Goal: Task Accomplishment & Management: Use online tool/utility

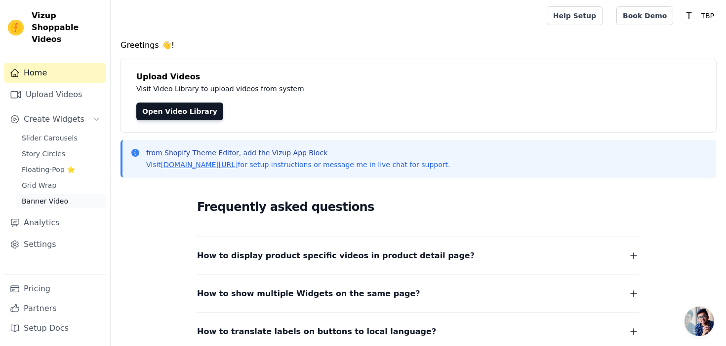
click at [57, 196] on span "Banner Video" at bounding box center [45, 201] width 46 height 10
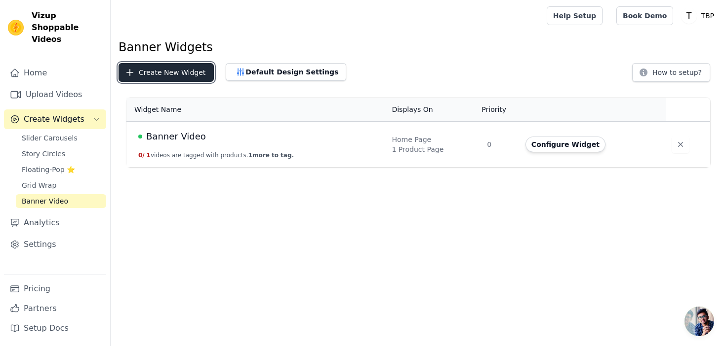
click at [170, 69] on button "Create New Widget" at bounding box center [165, 72] width 95 height 19
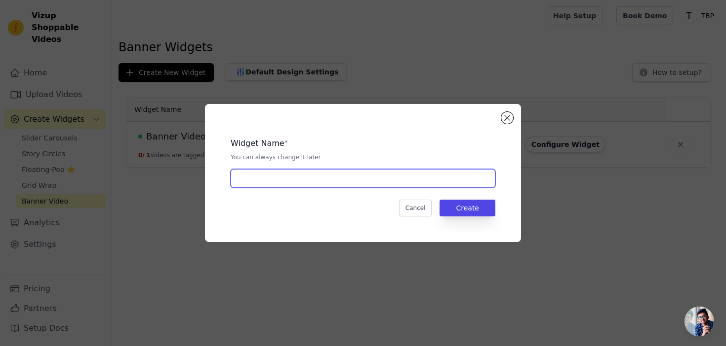
click at [322, 181] on input "text" at bounding box center [363, 178] width 265 height 19
type input "Making Of"
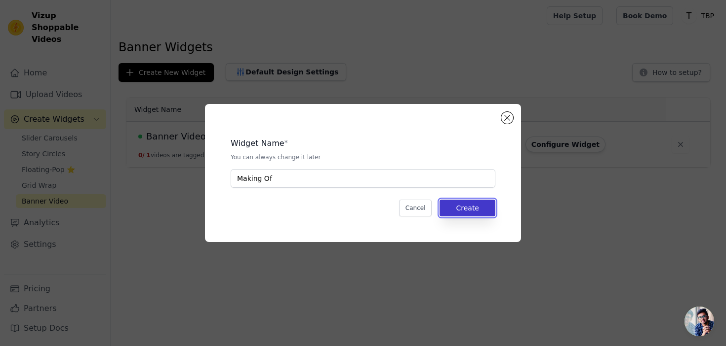
click at [458, 200] on button "Create" at bounding box center [467, 208] width 56 height 17
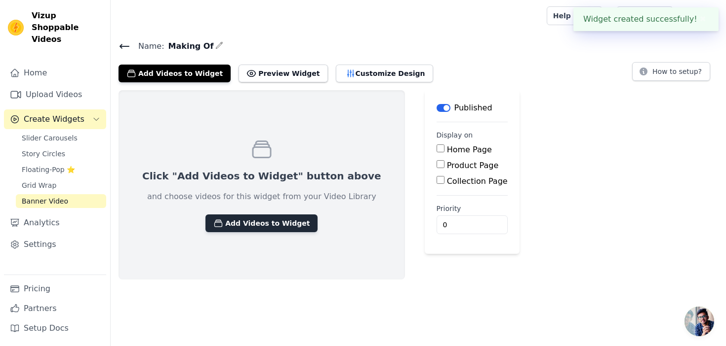
click at [271, 220] on button "Add Videos to Widget" at bounding box center [261, 224] width 112 height 18
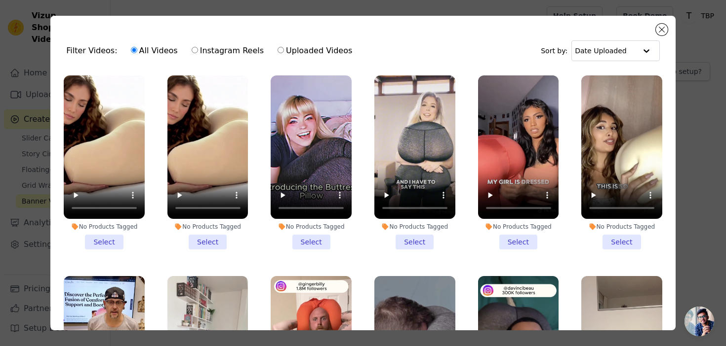
click at [312, 53] on label "Uploaded Videos" at bounding box center [315, 50] width 76 height 13
click at [284, 53] on input "Uploaded Videos" at bounding box center [280, 50] width 6 height 6
radio input "true"
click at [668, 27] on div "Filter Videos: All Videos Instagram Reels Uploaded Videos Sort by: Date Uploade…" at bounding box center [362, 173] width 624 height 315
click at [659, 28] on button "Close modal" at bounding box center [661, 30] width 12 height 12
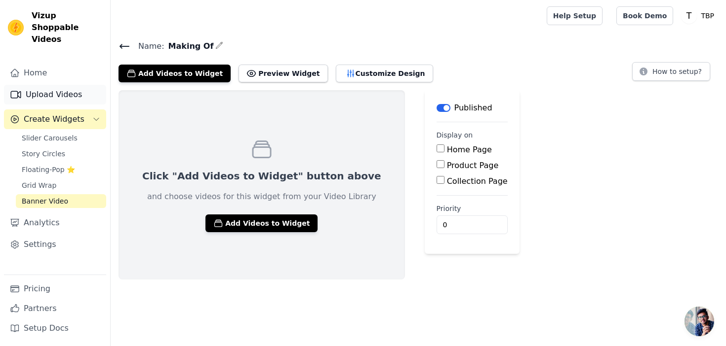
click at [48, 85] on link "Upload Videos" at bounding box center [55, 95] width 102 height 20
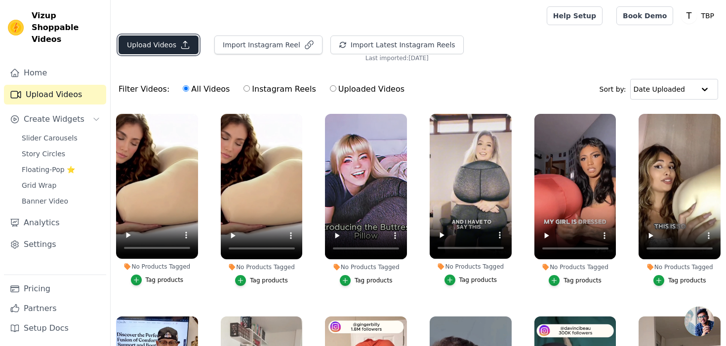
click at [175, 46] on button "Upload Videos" at bounding box center [158, 45] width 80 height 19
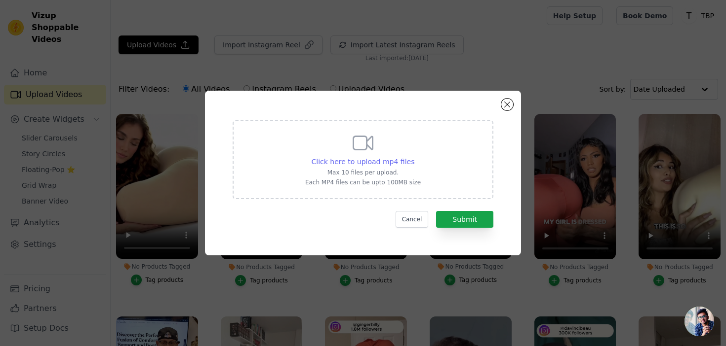
click at [364, 164] on span "Click here to upload mp4 files" at bounding box center [362, 162] width 103 height 8
click at [414, 157] on input "Click here to upload mp4 files Max 10 files per upload. Each MP4 files can be u…" at bounding box center [414, 156] width 0 height 0
type input "C:\fakepath\Making Of.mp4"
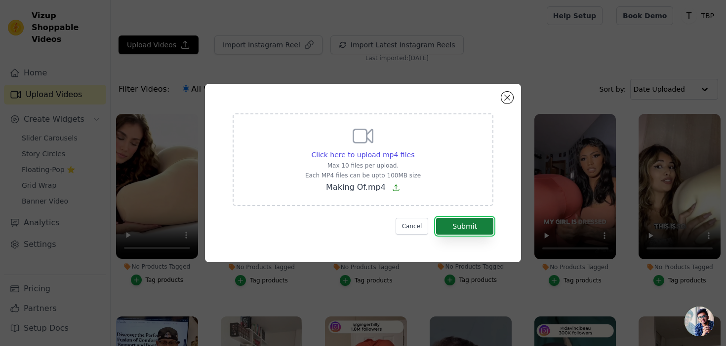
click at [482, 227] on button "Submit" at bounding box center [464, 226] width 57 height 17
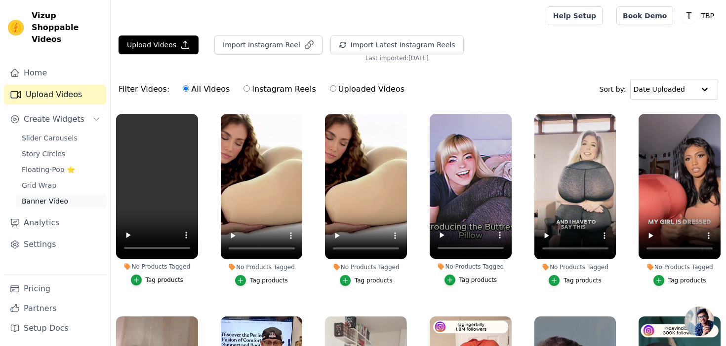
click at [41, 196] on span "Banner Video" at bounding box center [45, 201] width 46 height 10
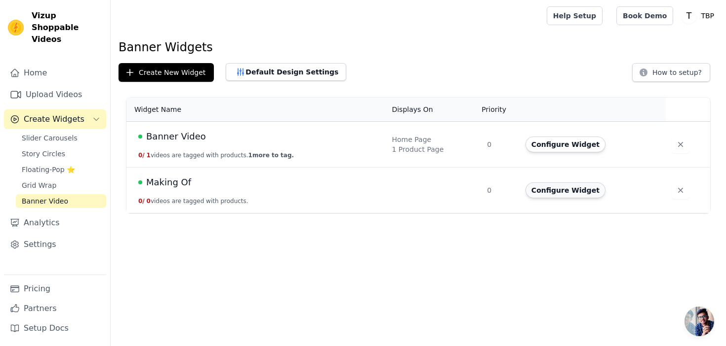
click at [586, 189] on button "Configure Widget" at bounding box center [565, 191] width 80 height 16
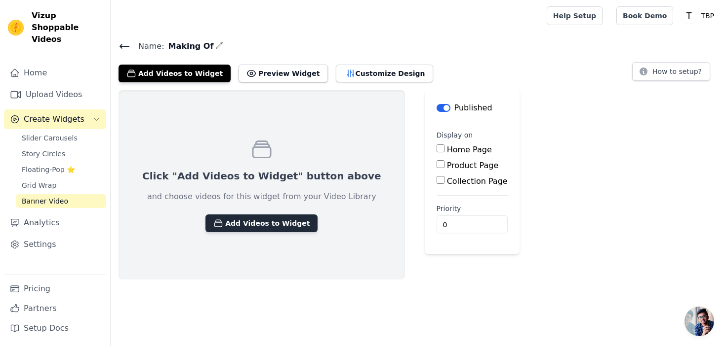
click at [261, 223] on button "Add Videos to Widget" at bounding box center [261, 224] width 112 height 18
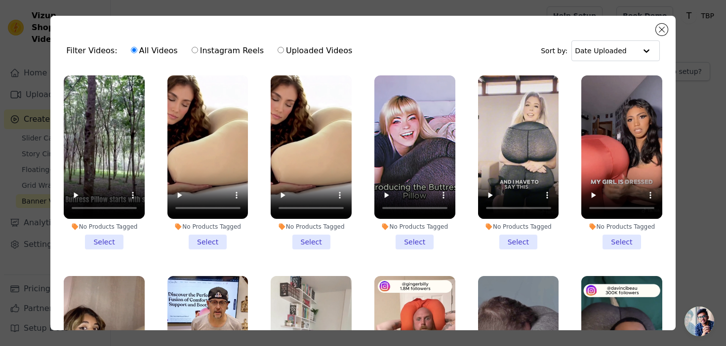
click at [106, 236] on li "No Products Tagged Select" at bounding box center [104, 163] width 81 height 174
click at [0, 0] on input "No Products Tagged Select" at bounding box center [0, 0] width 0 height 0
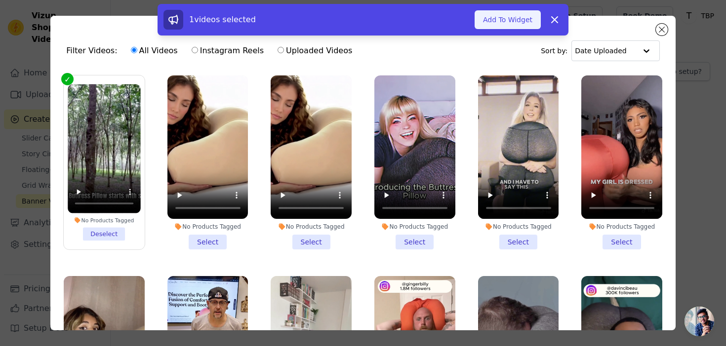
click at [515, 23] on button "Add To Widget" at bounding box center [507, 19] width 66 height 19
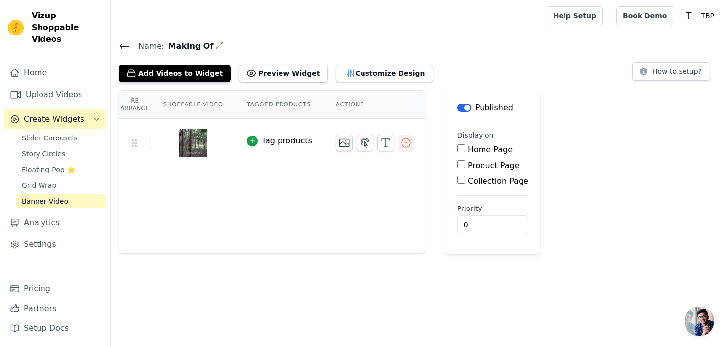
click at [186, 145] on img at bounding box center [193, 142] width 28 height 47
click at [62, 235] on link "Settings" at bounding box center [55, 245] width 102 height 20
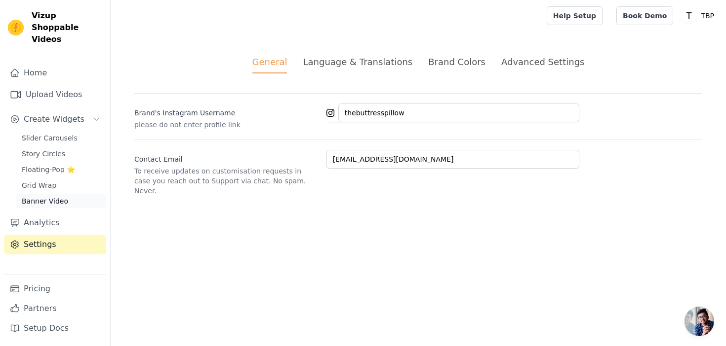
click at [39, 196] on span "Banner Video" at bounding box center [45, 201] width 46 height 10
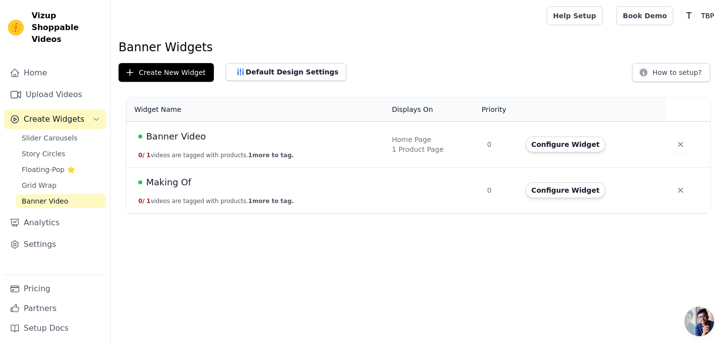
click at [179, 186] on span "Making Of" at bounding box center [168, 183] width 45 height 14
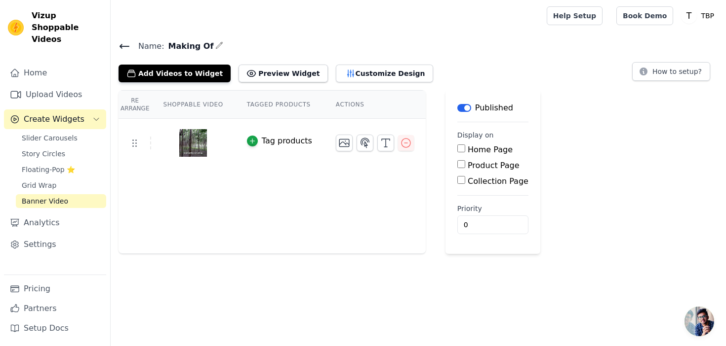
click at [460, 163] on input "Product Page" at bounding box center [461, 164] width 8 height 8
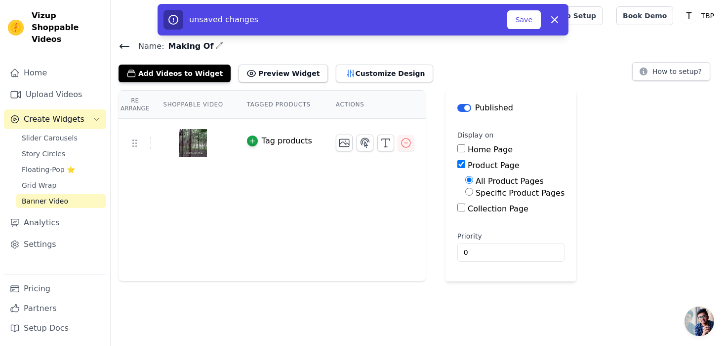
click at [458, 167] on input "Product Page" at bounding box center [461, 164] width 8 height 8
checkbox input "false"
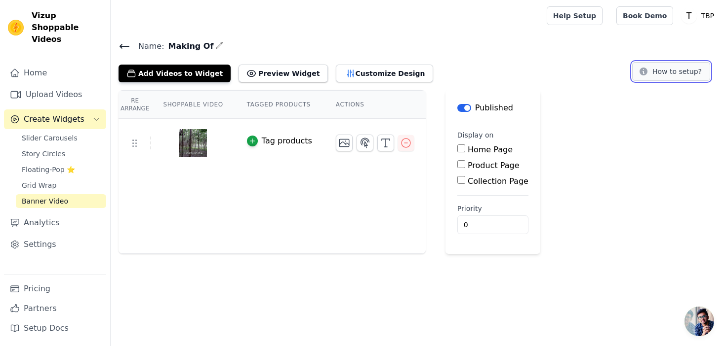
click at [663, 75] on button "How to setup?" at bounding box center [671, 71] width 78 height 19
click at [693, 311] on span "Open chat" at bounding box center [699, 322] width 30 height 30
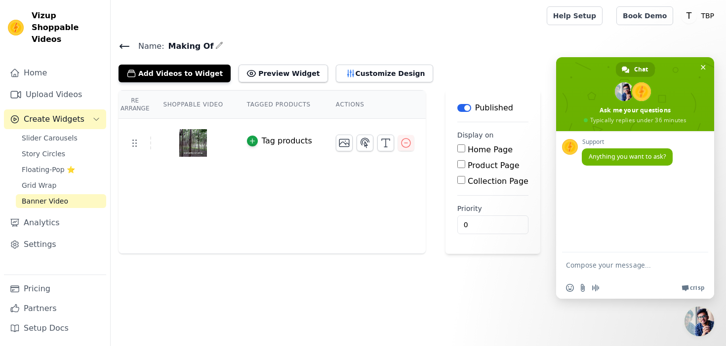
click at [647, 271] on textarea "Compose your message..." at bounding box center [625, 265] width 118 height 25
click at [639, 247] on textarea "is it possible to have 2 banners on the same product page?" at bounding box center [625, 256] width 118 height 42
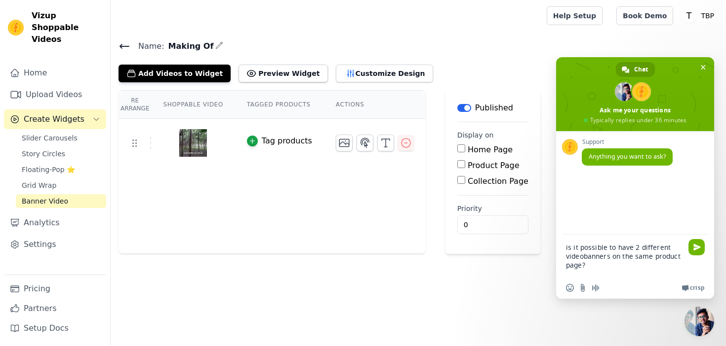
type textarea "is it possible to have 2 different video banners on the same product page?"
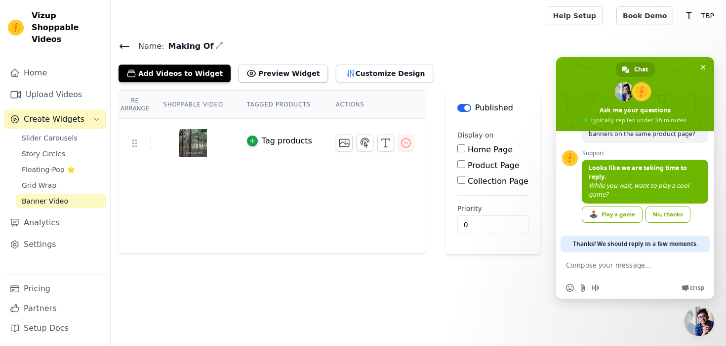
scroll to position [153, 0]
